Goal: Task Accomplishment & Management: Complete application form

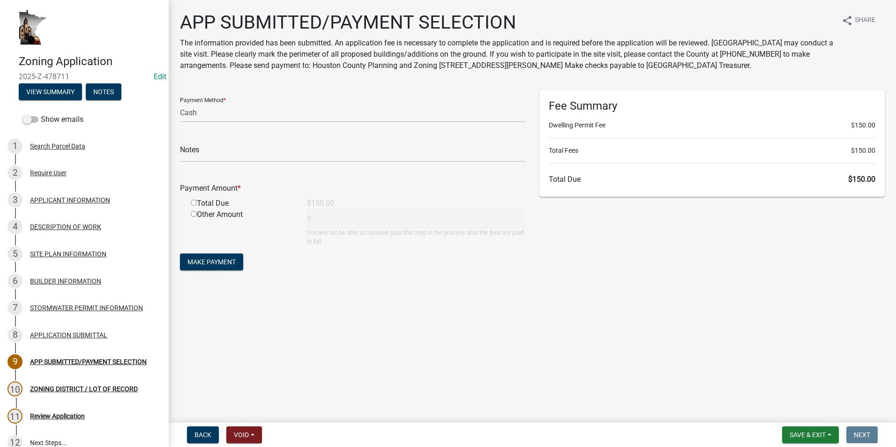
select select "2: 1"
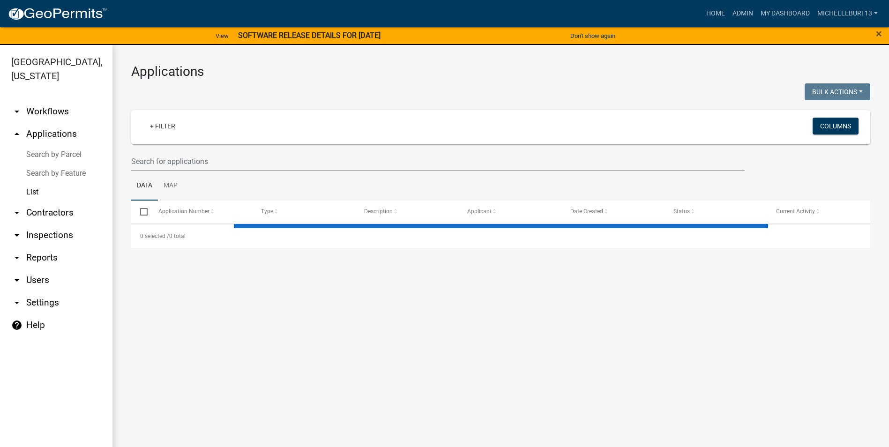
select select "3: 100"
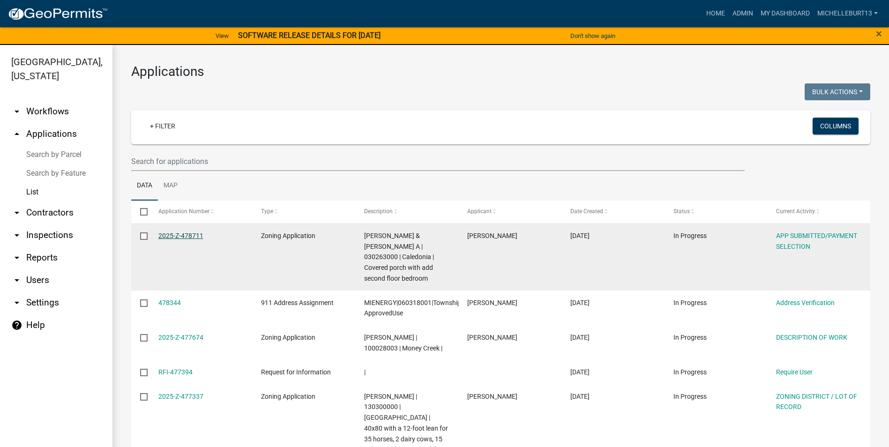
click at [174, 235] on link "2025-Z-478711" at bounding box center [180, 235] width 45 height 7
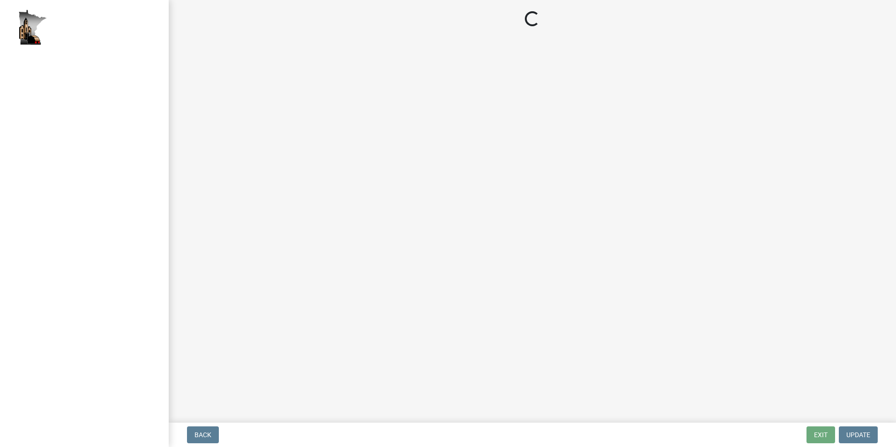
select select "2: 1"
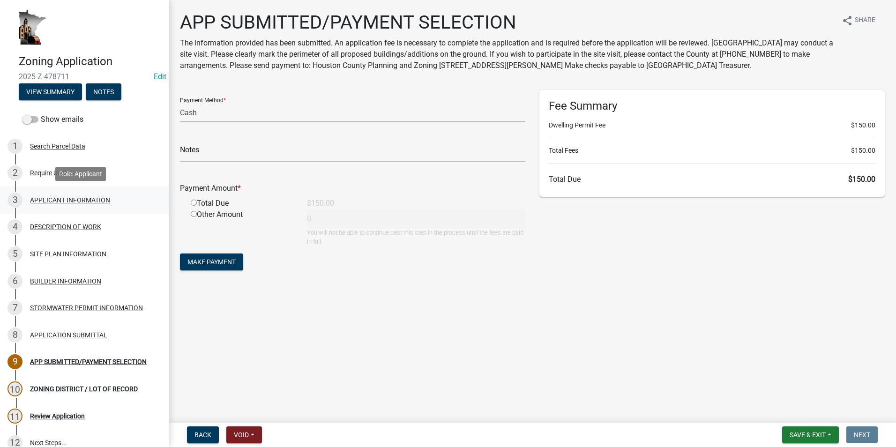
click at [43, 205] on div "3 APPLICANT INFORMATION" at bounding box center [80, 200] width 146 height 15
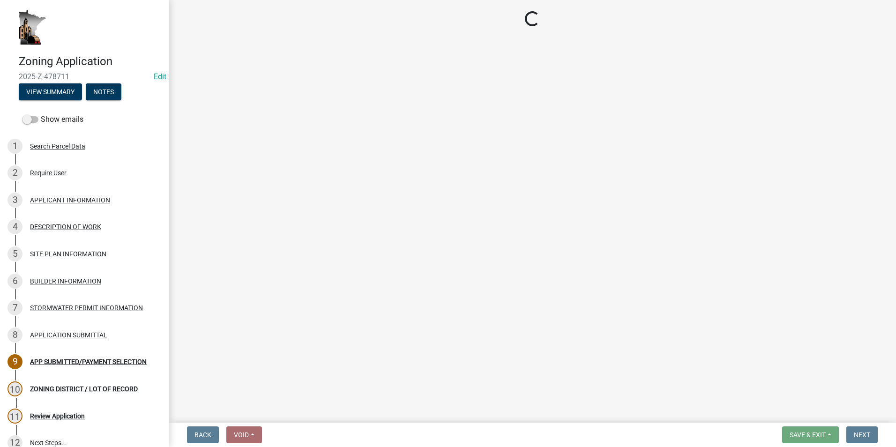
select select "f73bc555-2faa-4207-ba45-c8fa17744791"
select select "d418ee59-edcf-45bb-b97d-869e37c126ed"
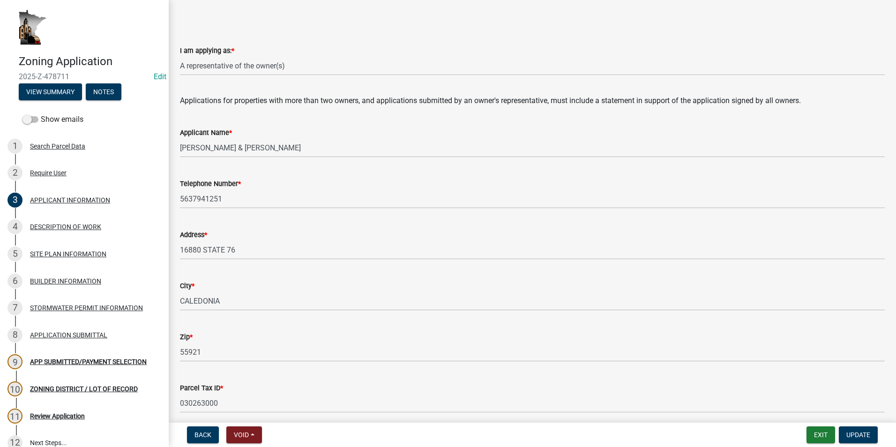
scroll to position [47, 0]
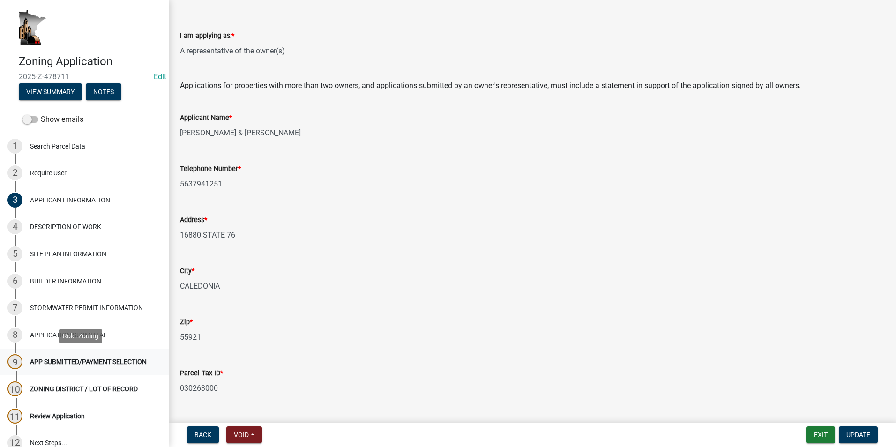
click at [75, 359] on div "APP SUBMITTED/PAYMENT SELECTION" at bounding box center [88, 362] width 117 height 7
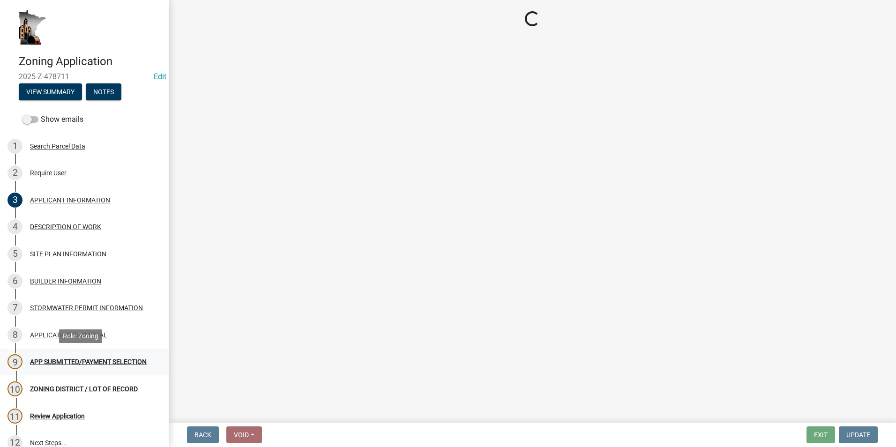
scroll to position [0, 0]
select select "2: 1"
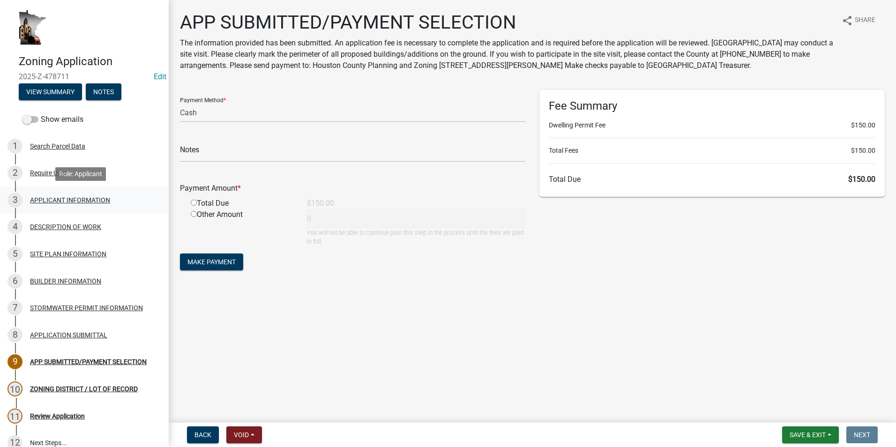
click at [90, 209] on link "3 APPLICANT INFORMATION" at bounding box center [84, 200] width 169 height 27
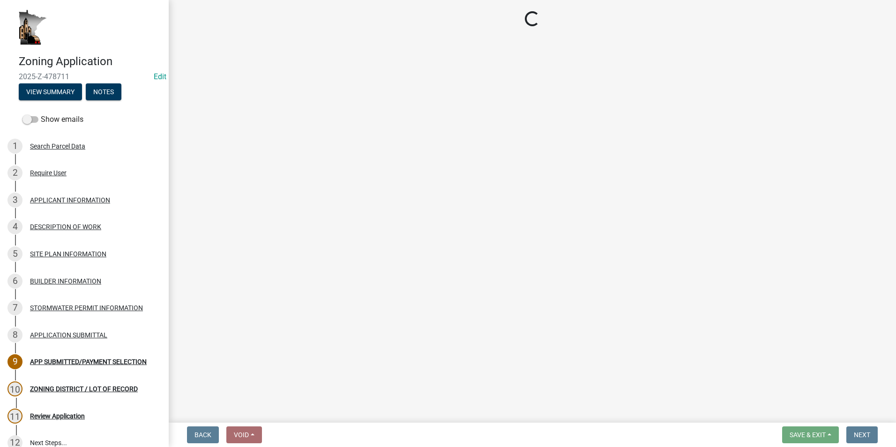
select select "f73bc555-2faa-4207-ba45-c8fa17744791"
select select "d418ee59-edcf-45bb-b97d-869e37c126ed"
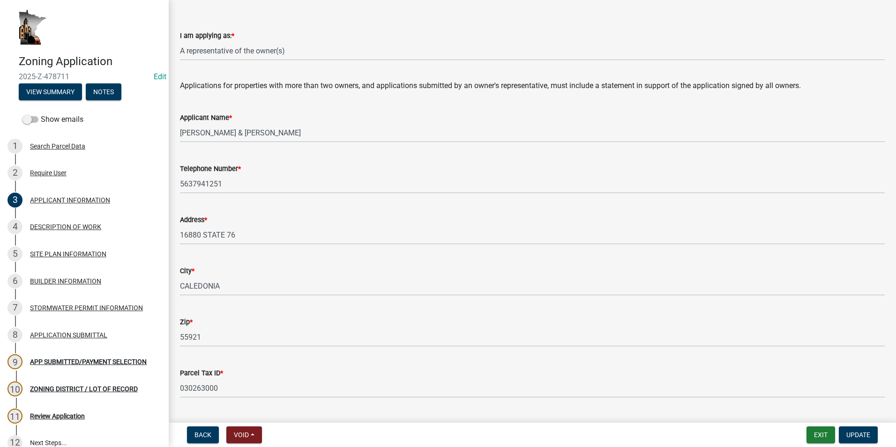
scroll to position [94, 0]
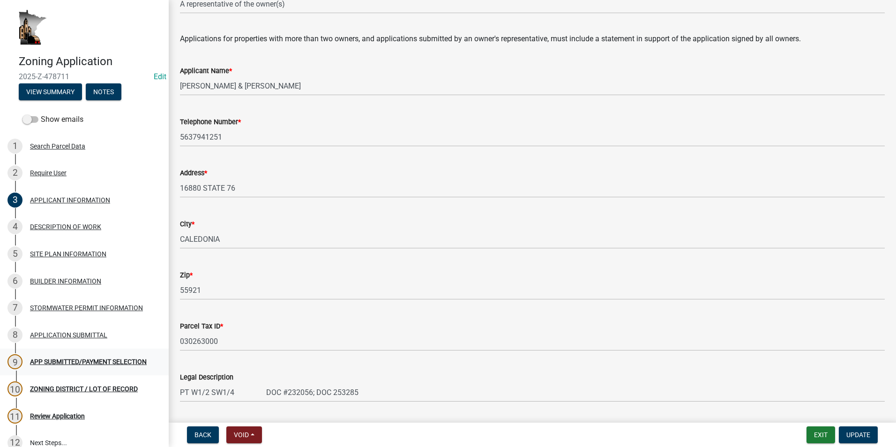
click at [61, 354] on link "9 APP SUBMITTED/PAYMENT SELECTION" at bounding box center [84, 362] width 169 height 27
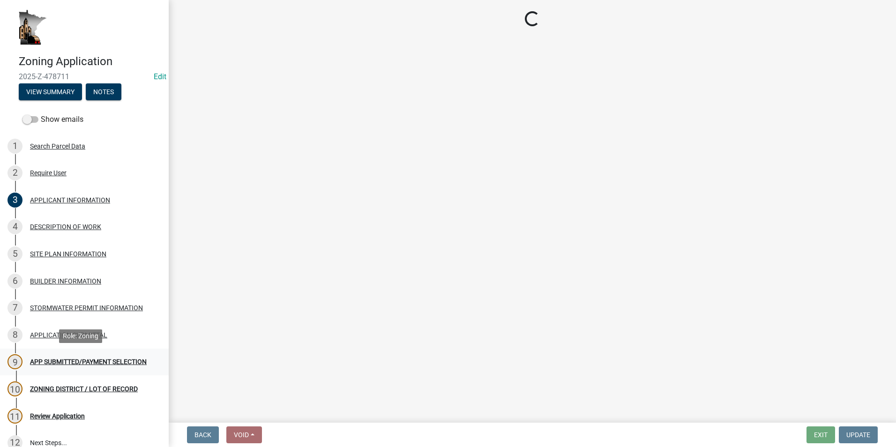
scroll to position [0, 0]
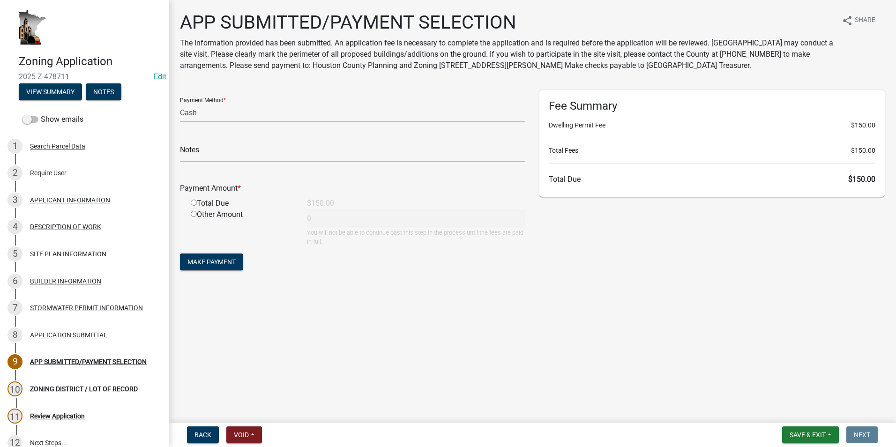
click at [228, 111] on select "Credit Card POS Check Cash" at bounding box center [352, 112] width 345 height 19
select select "1: 0"
click at [180, 103] on select "Credit Card POS Check Cash" at bounding box center [352, 112] width 345 height 19
click at [223, 154] on input "text" at bounding box center [352, 152] width 345 height 19
type input "5419"
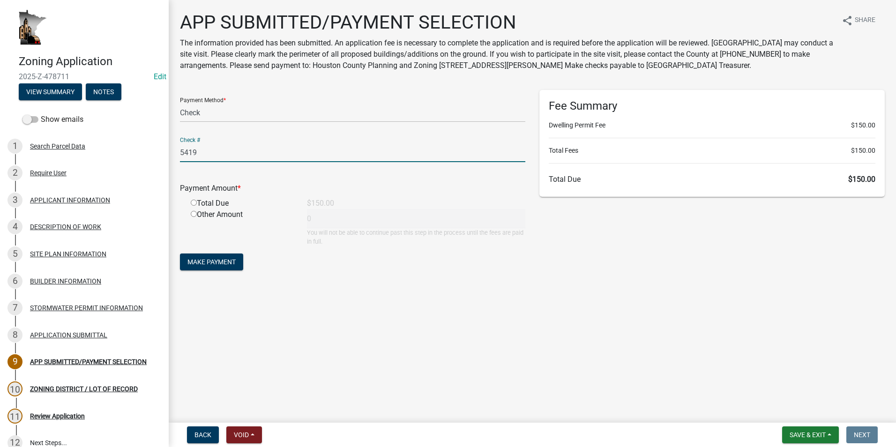
click at [195, 203] on input "radio" at bounding box center [194, 203] width 6 height 6
radio input "true"
type input "150"
click at [219, 263] on span "Make Payment" at bounding box center [211, 261] width 48 height 7
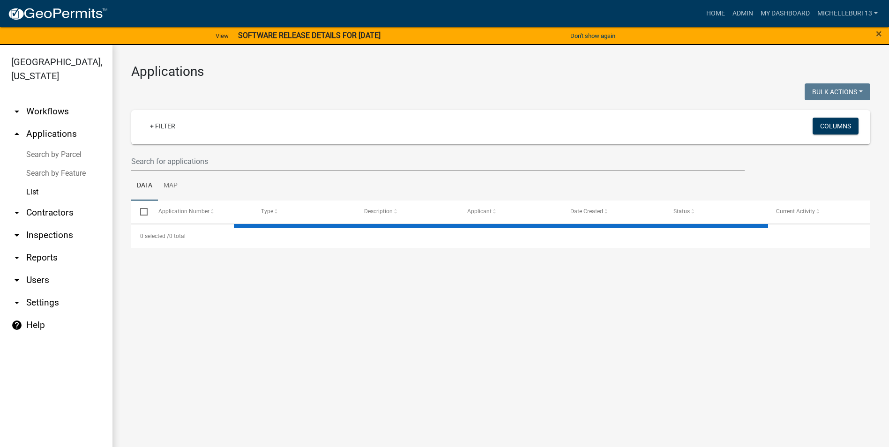
select select "3: 100"
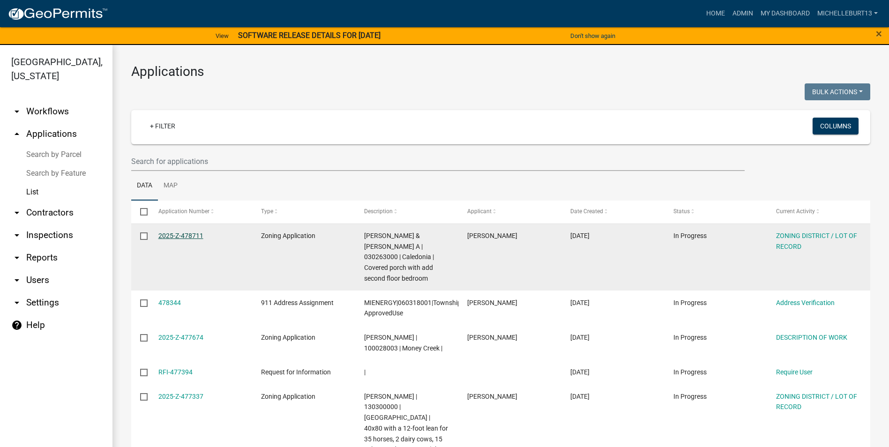
click at [178, 237] on link "2025-Z-478711" at bounding box center [180, 235] width 45 height 7
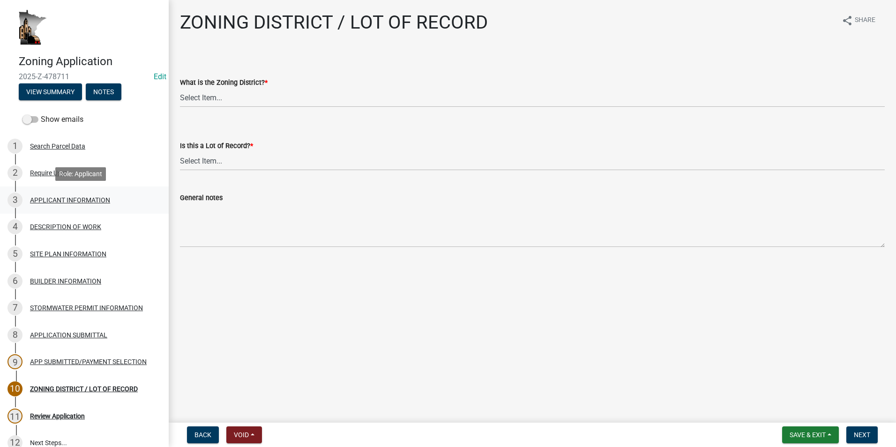
click at [86, 202] on div "APPLICANT INFORMATION" at bounding box center [70, 200] width 80 height 7
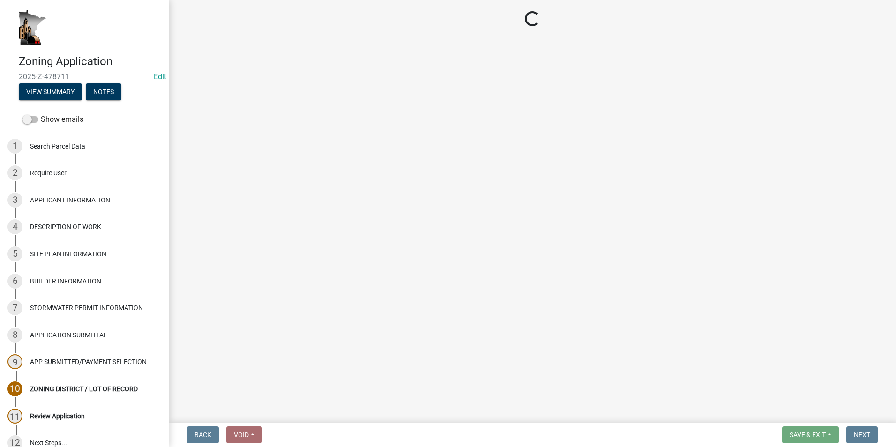
select select "f73bc555-2faa-4207-ba45-c8fa17744791"
select select "d418ee59-edcf-45bb-b97d-869e37c126ed"
